Goal: Find specific page/section: Find specific page/section

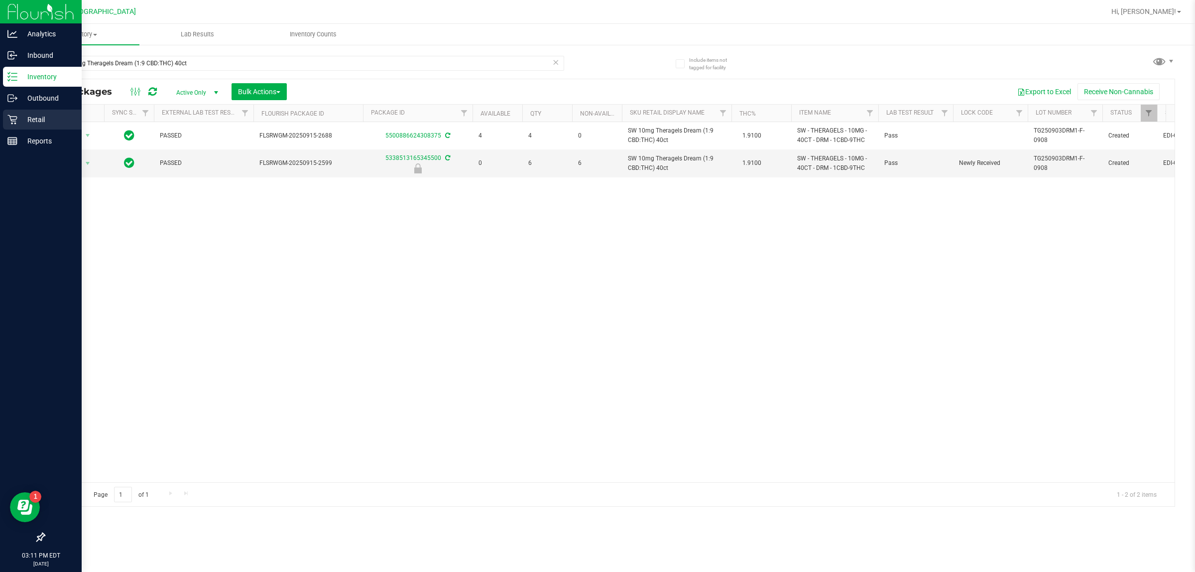
click at [18, 110] on div "Retail" at bounding box center [42, 120] width 79 height 20
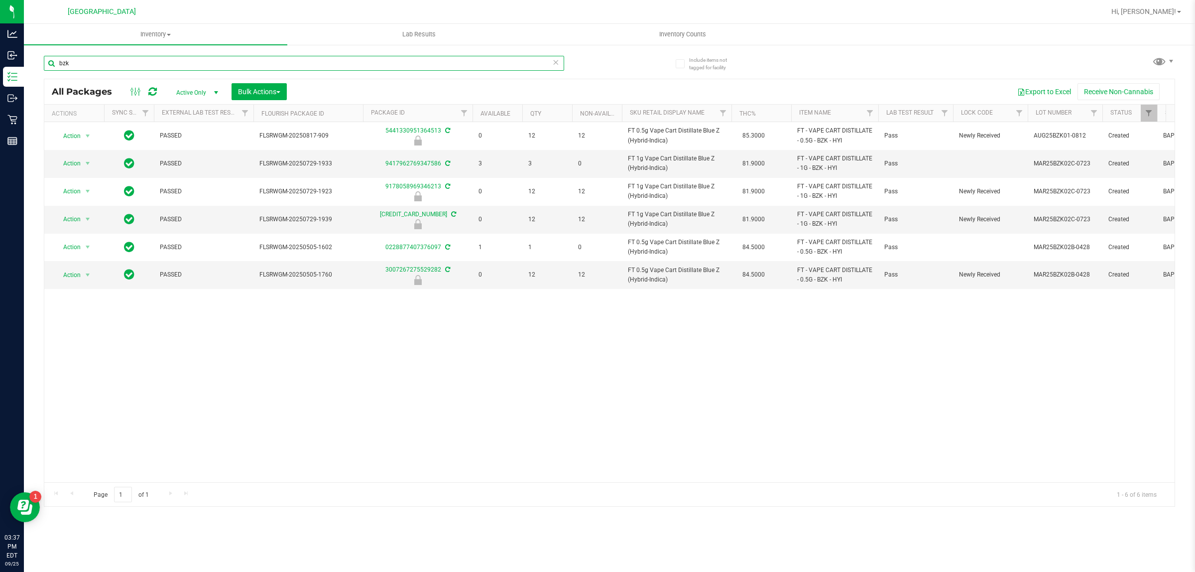
click at [372, 60] on input "bzk" at bounding box center [304, 63] width 520 height 15
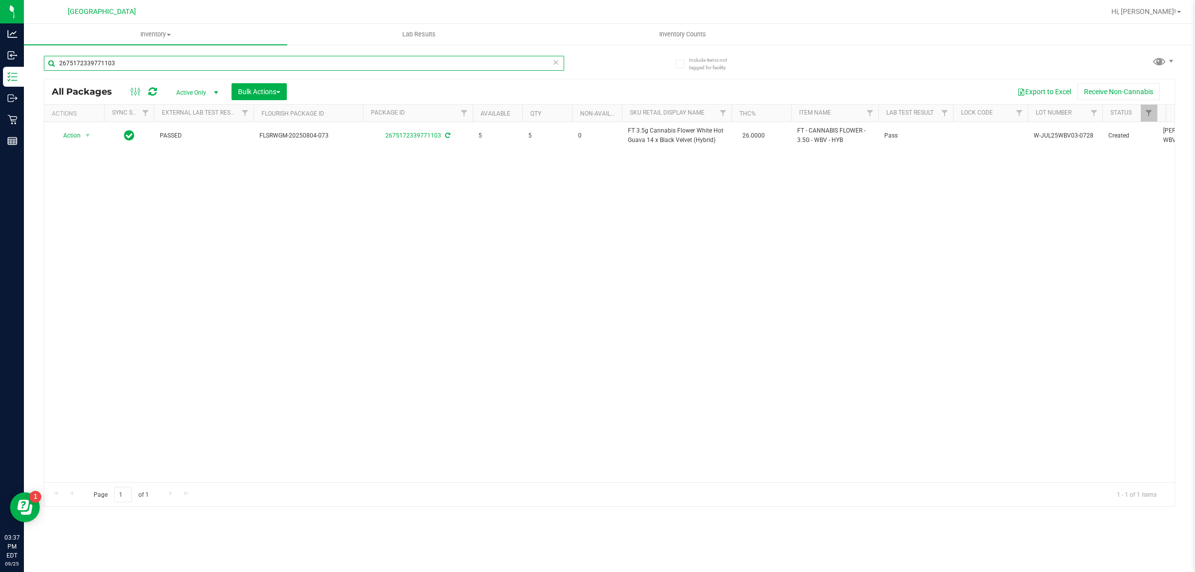
click at [372, 60] on input "2675172339771103" at bounding box center [304, 63] width 520 height 15
type input "1851054523914390"
